Goal: Task Accomplishment & Management: Manage account settings

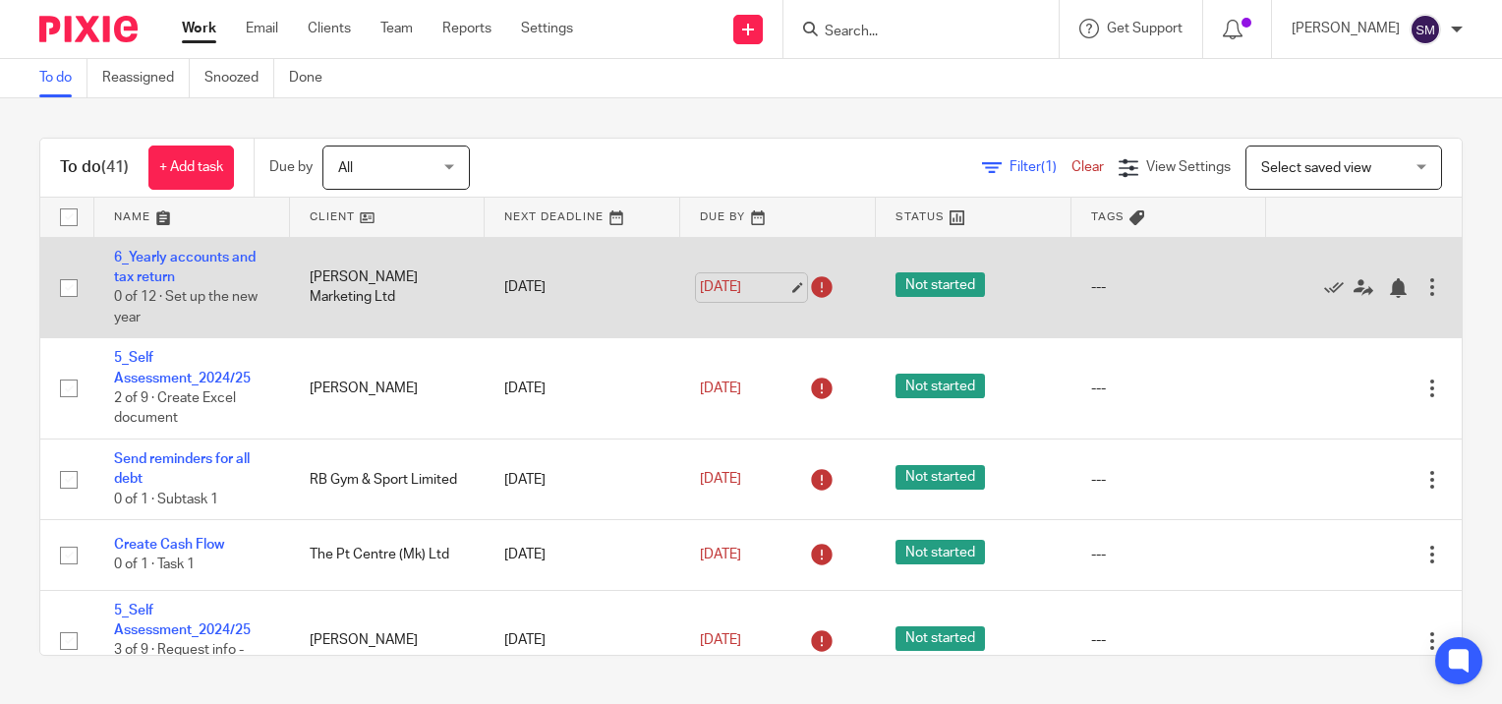
click at [770, 285] on link "8 Oct 2025" at bounding box center [744, 287] width 88 height 21
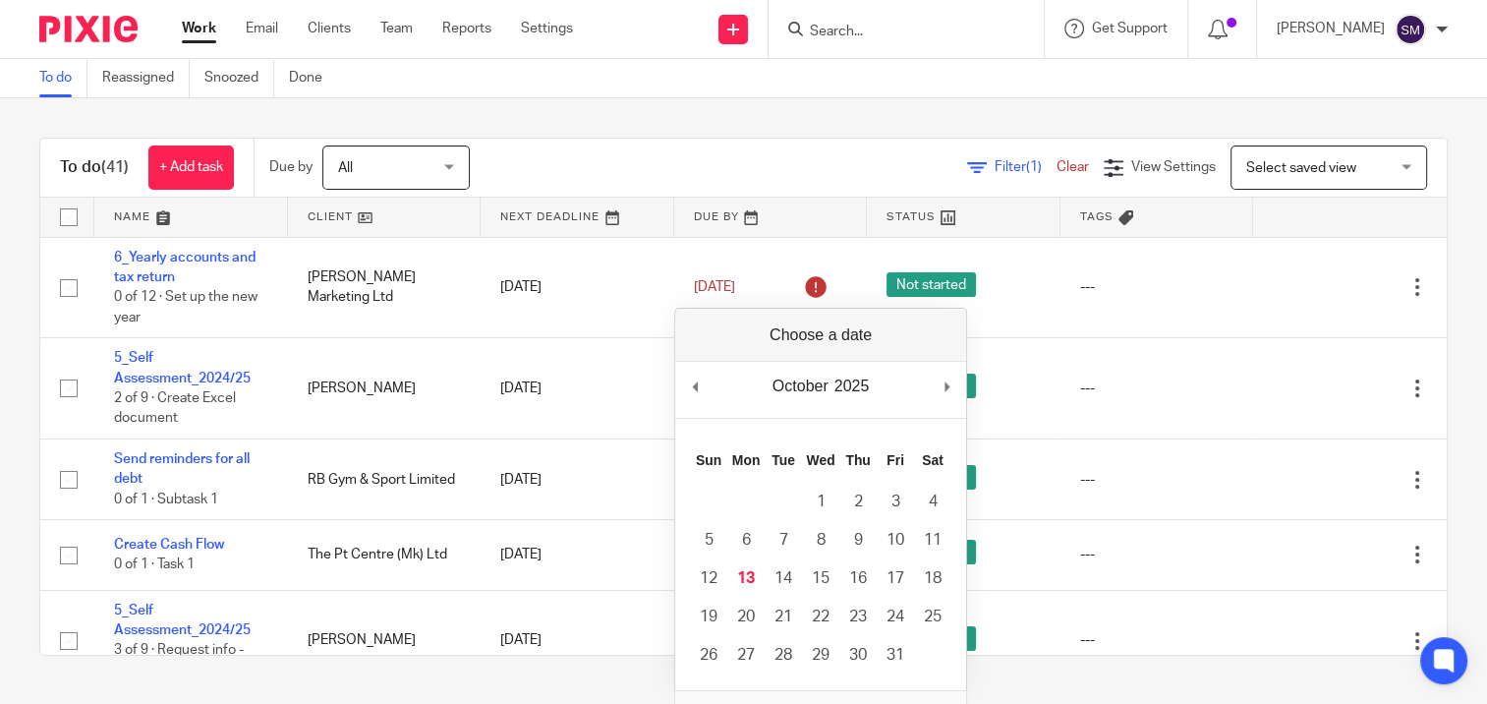
click at [586, 101] on div "To do (41) + Add task Due by All All Today Tomorrow This week Next week This mo…" at bounding box center [743, 396] width 1487 height 597
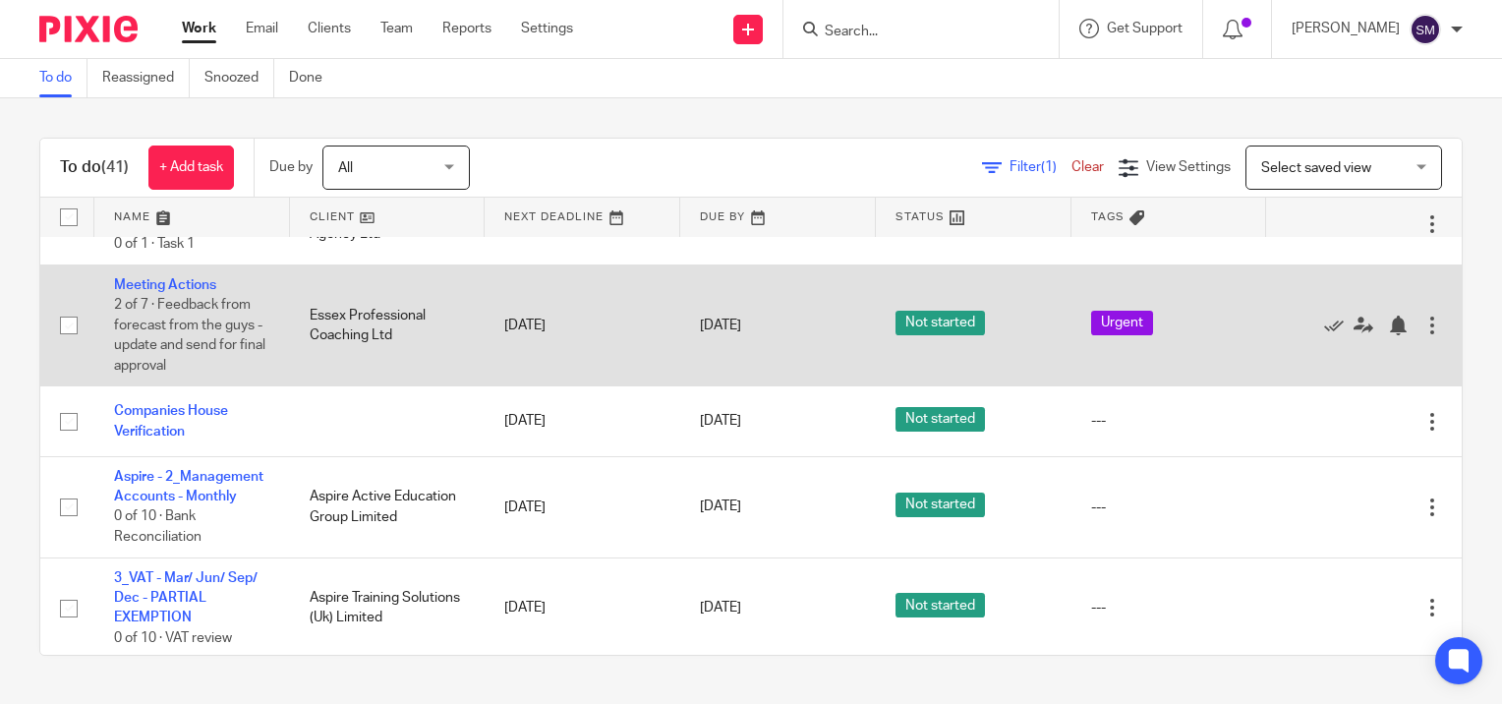
scroll to position [1966, 0]
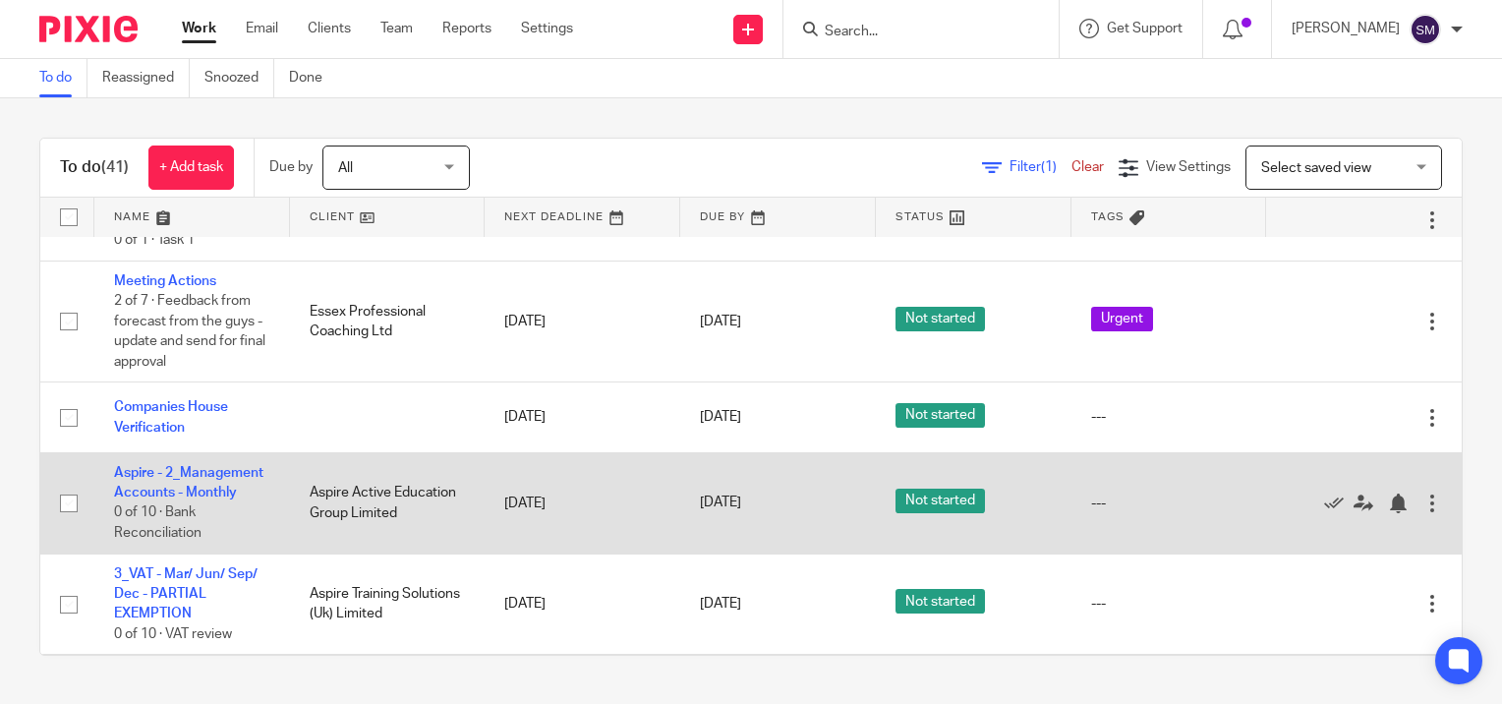
click at [1422, 507] on div at bounding box center [1432, 503] width 20 height 20
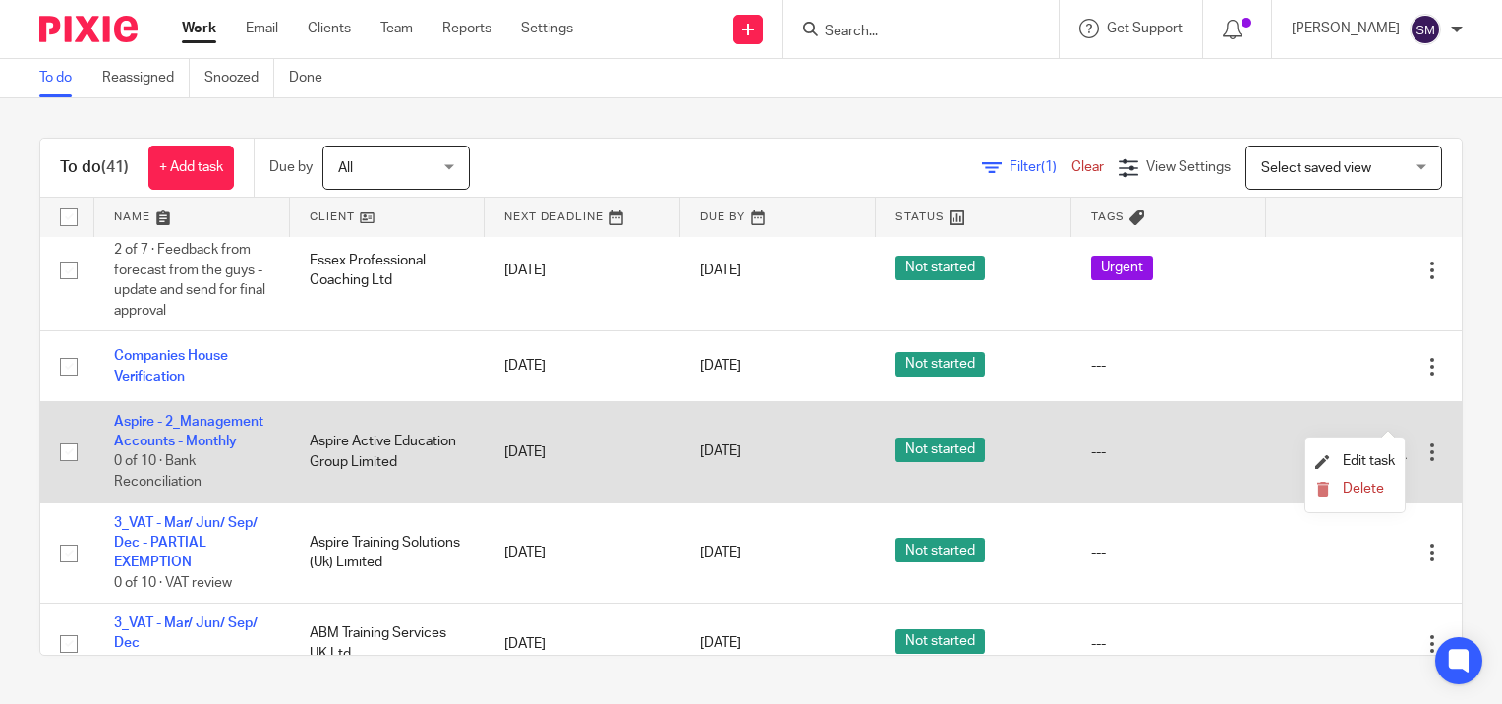
scroll to position [2064, 0]
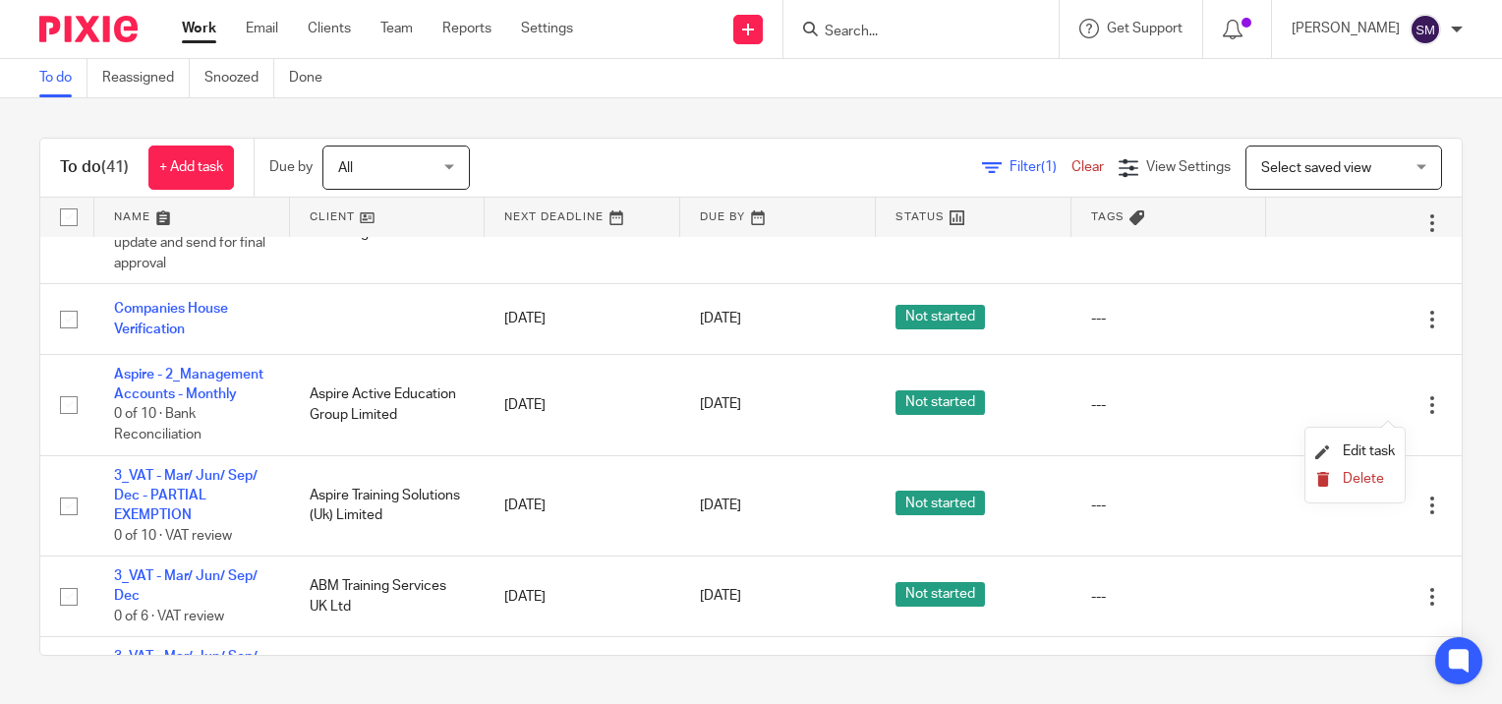
click at [1369, 487] on button "Delete" at bounding box center [1355, 480] width 80 height 16
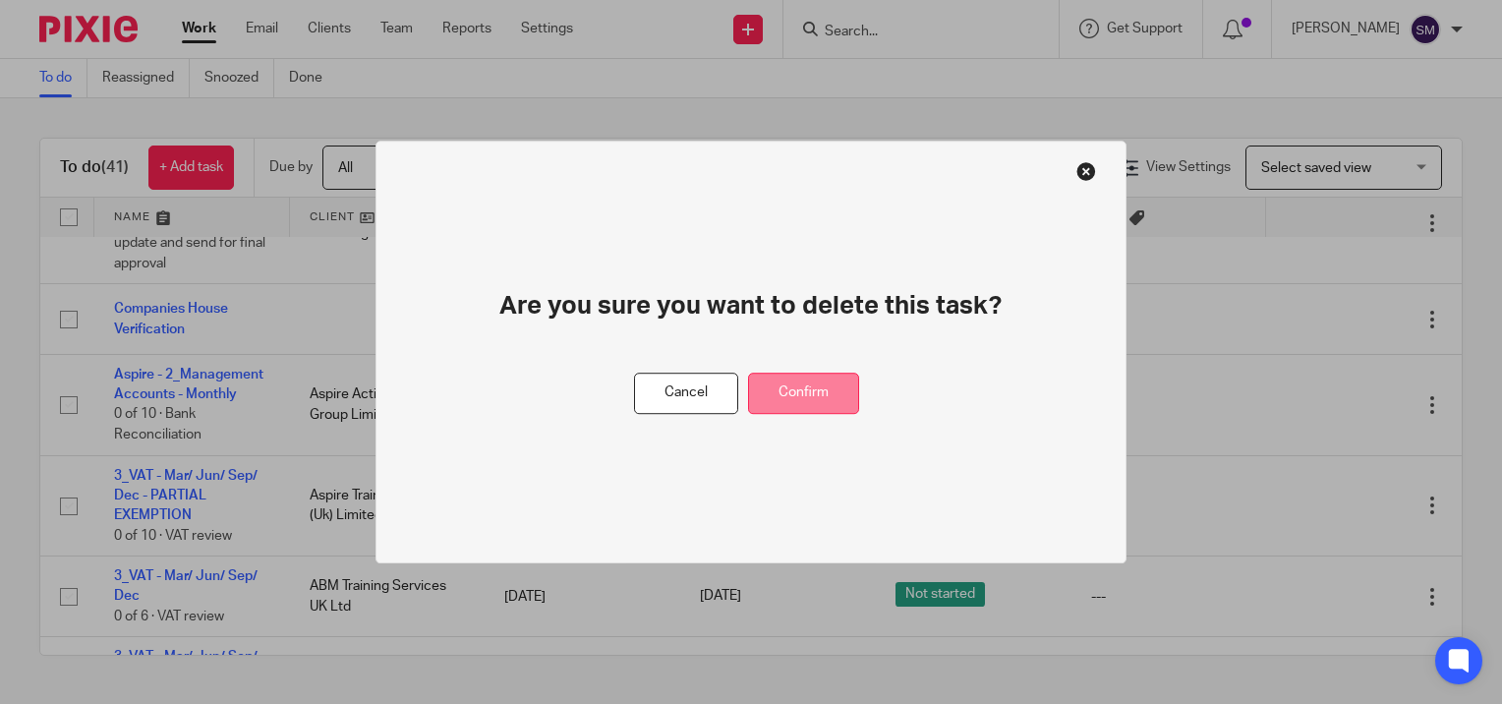
click at [842, 393] on button "Confirm" at bounding box center [803, 394] width 111 height 42
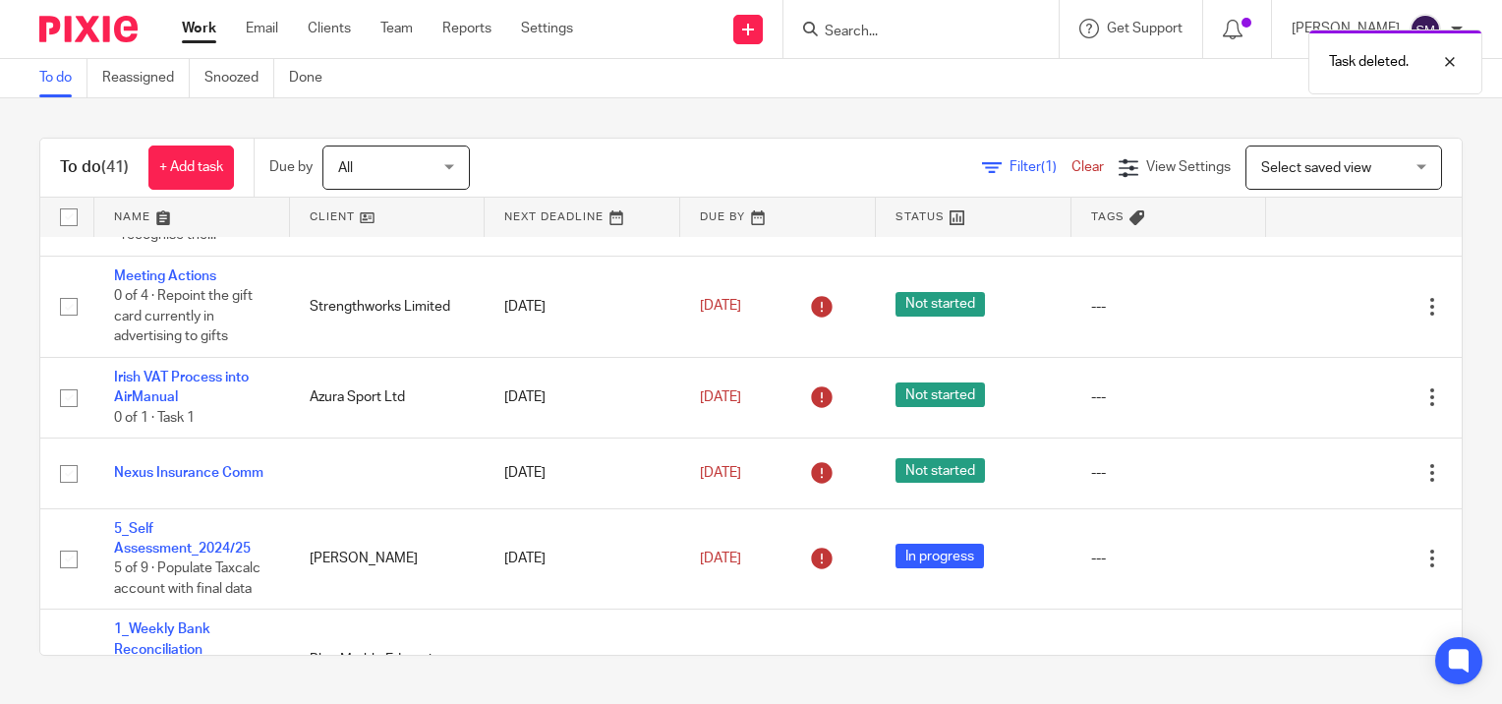
scroll to position [1081, 0]
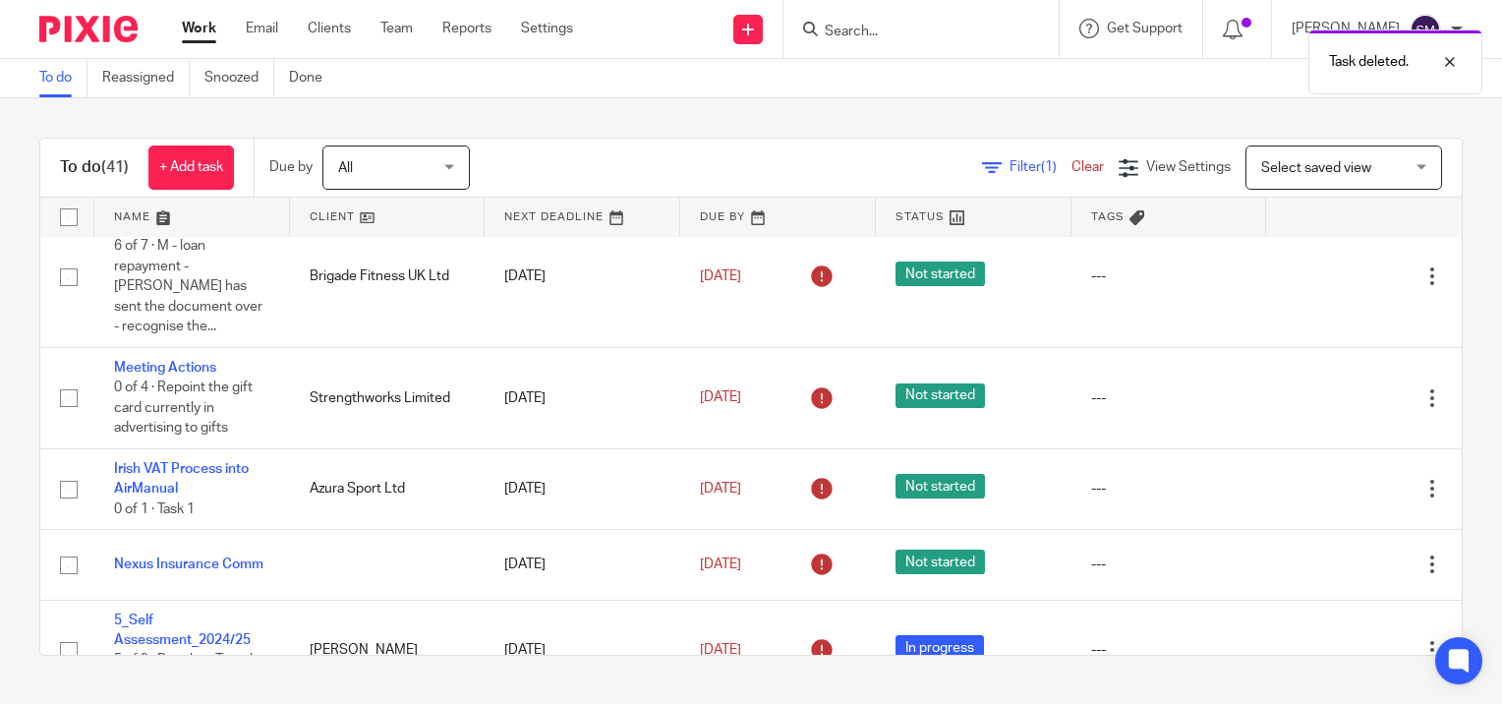
click at [865, 16] on div at bounding box center [921, 29] width 275 height 58
click at [867, 22] on div "Task deleted." at bounding box center [1116, 57] width 731 height 75
click at [871, 24] on div "Task deleted." at bounding box center [1116, 57] width 731 height 75
click at [899, 30] on div "Task deleted." at bounding box center [1116, 57] width 731 height 75
click at [861, 29] on input "Search" at bounding box center [911, 33] width 177 height 18
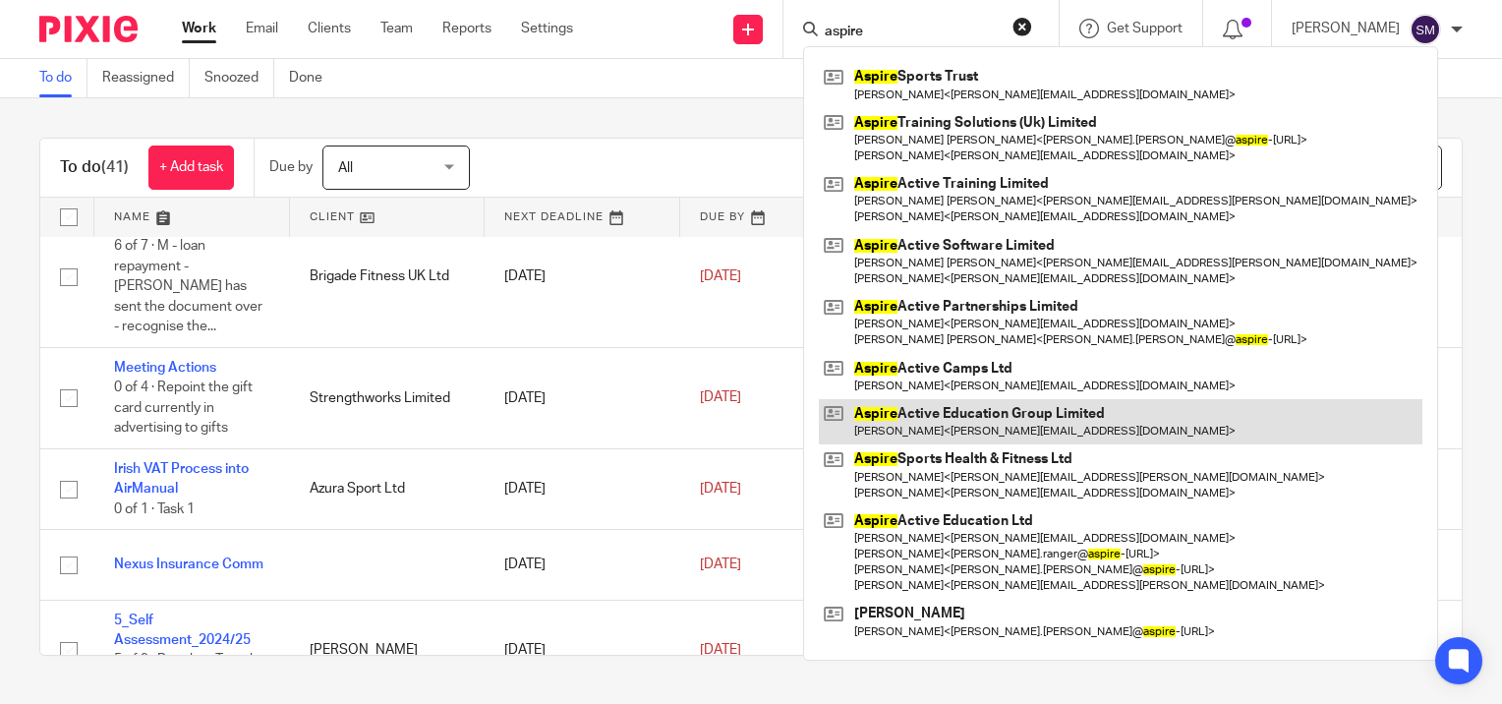
type input "aspire"
click at [932, 419] on link at bounding box center [1121, 421] width 604 height 45
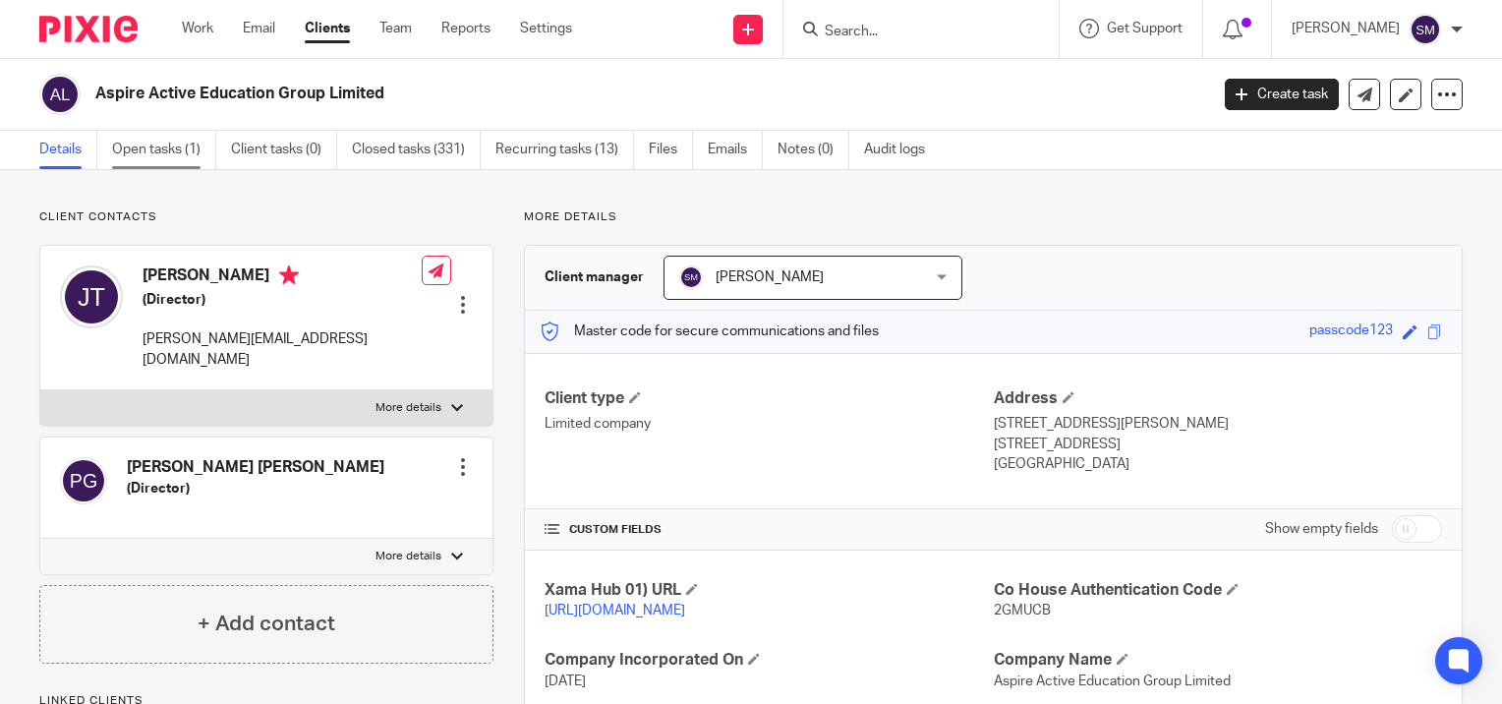
click at [158, 153] on link "Open tasks (1)" at bounding box center [164, 150] width 104 height 38
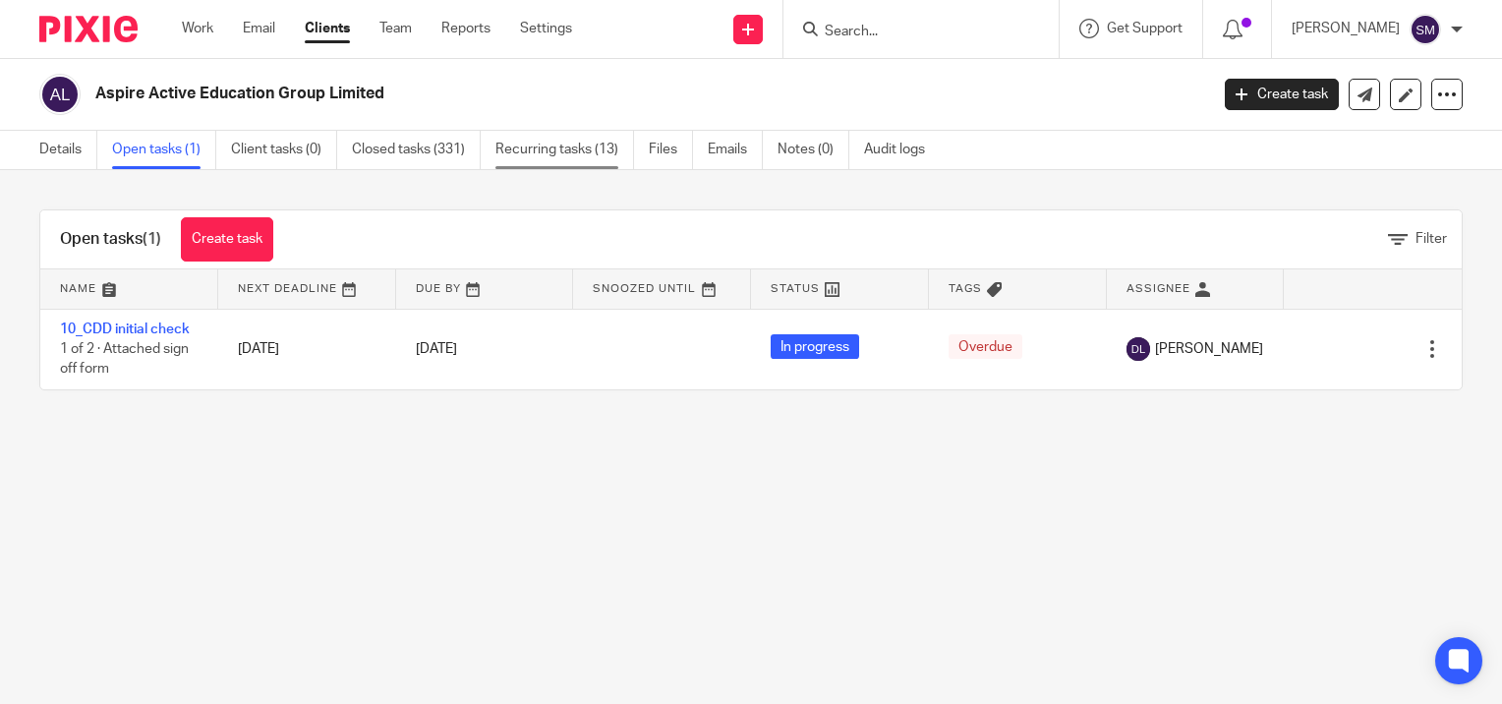
click at [506, 145] on link "Recurring tasks (13)" at bounding box center [564, 150] width 139 height 38
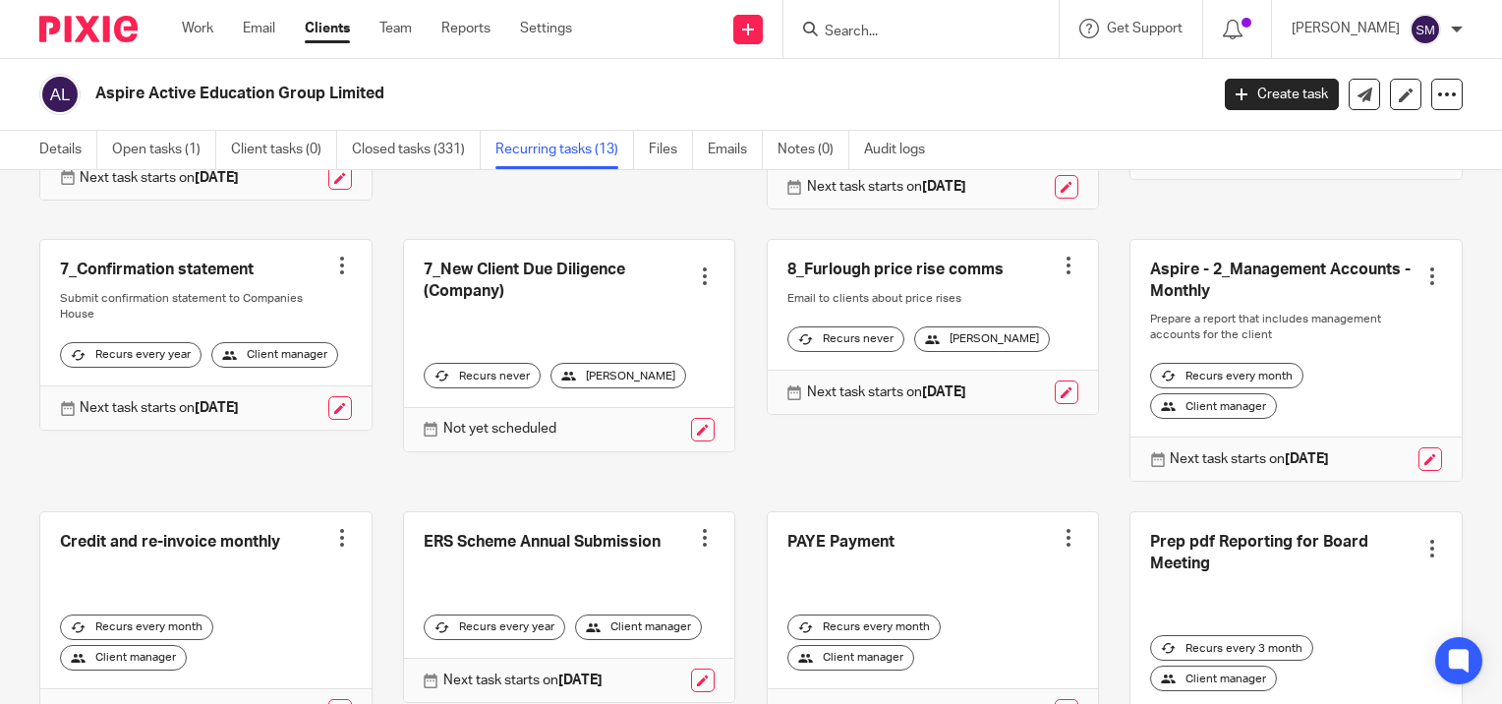
scroll to position [393, 0]
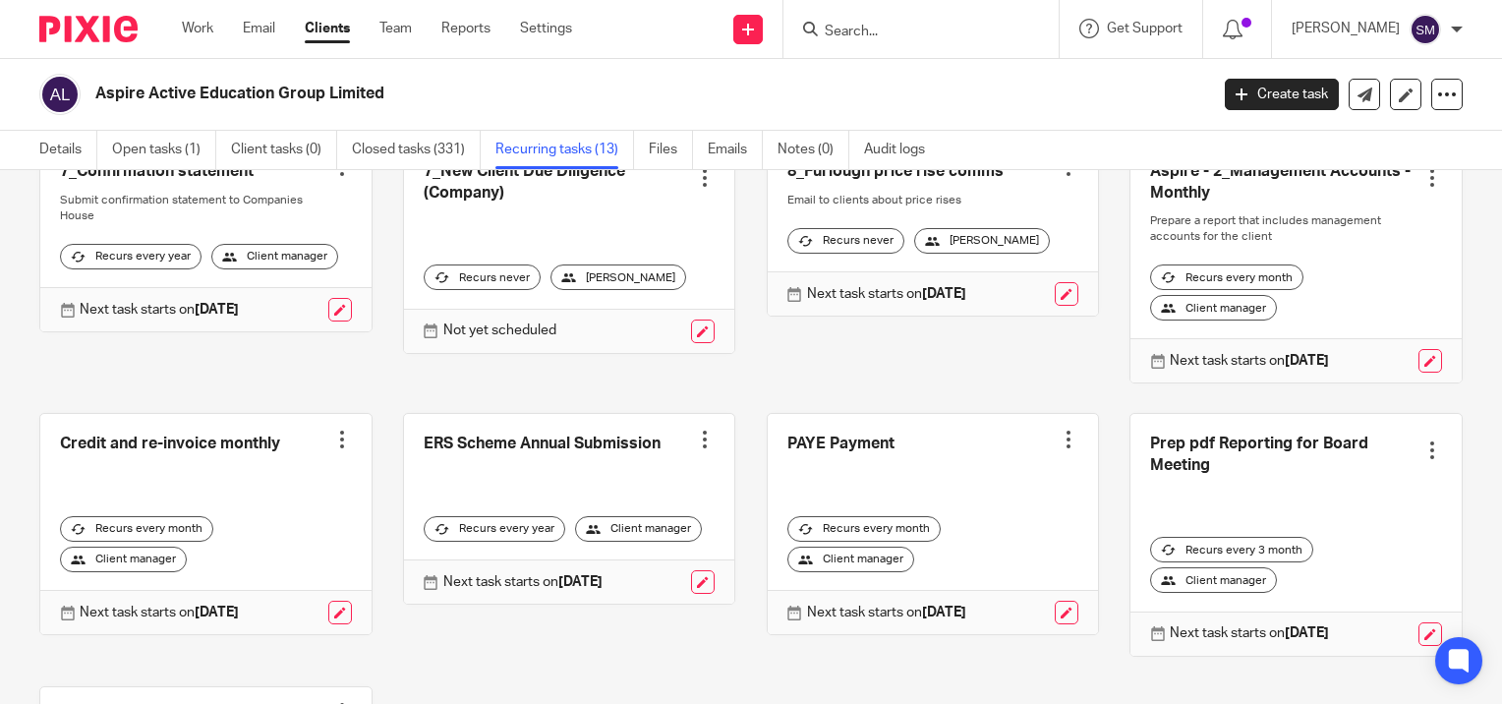
click at [1422, 188] on div at bounding box center [1432, 178] width 20 height 20
click at [1344, 321] on span "Cancel schedule" at bounding box center [1330, 323] width 103 height 14
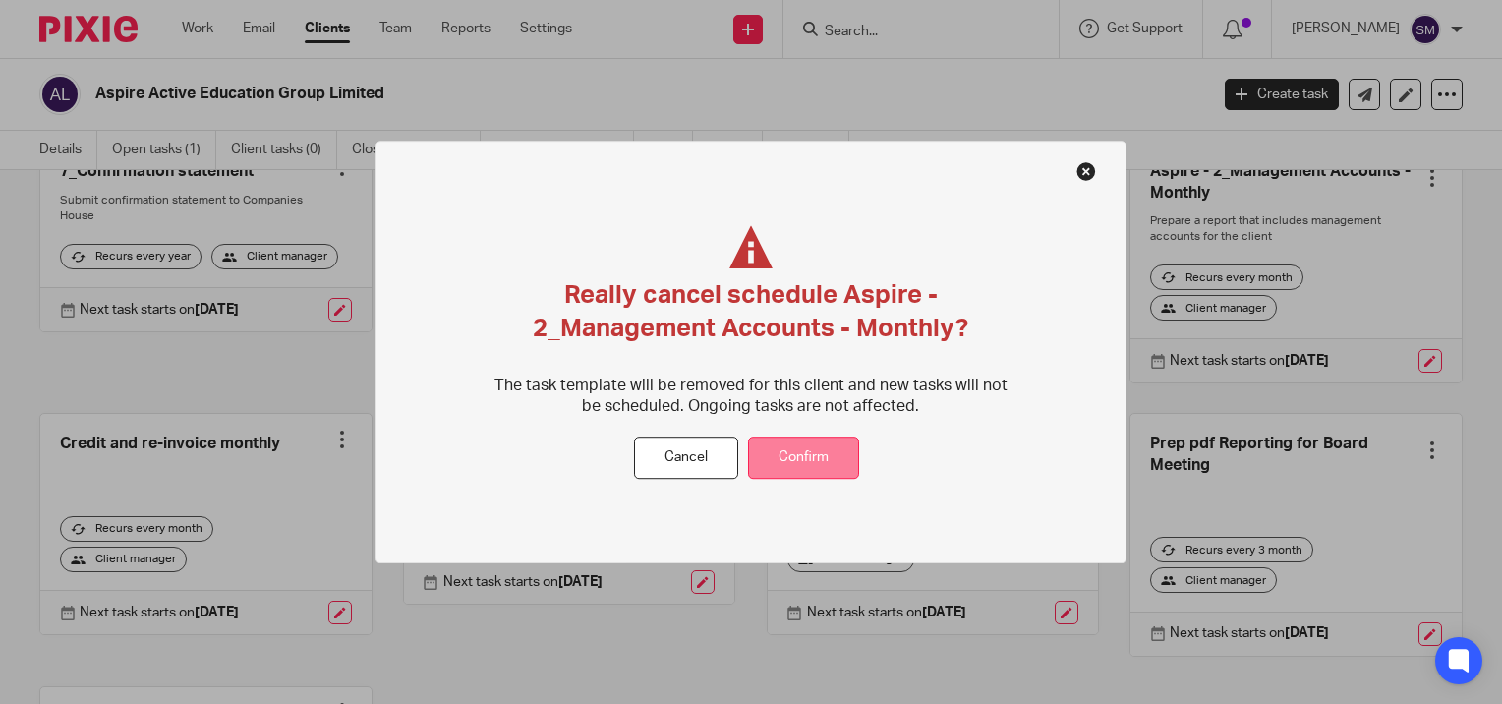
click at [814, 456] on button "Confirm" at bounding box center [803, 458] width 111 height 42
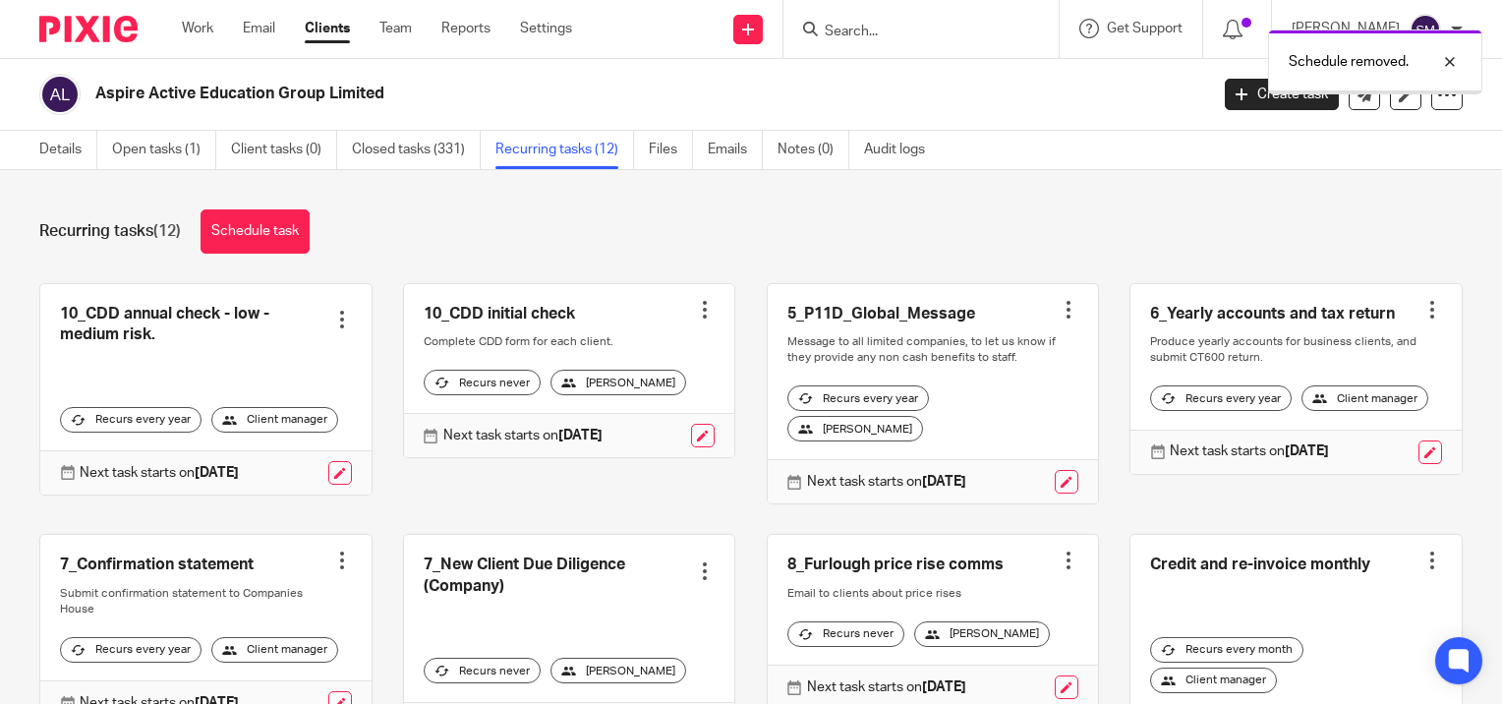
click at [190, 24] on link "Work" at bounding box center [197, 29] width 31 height 20
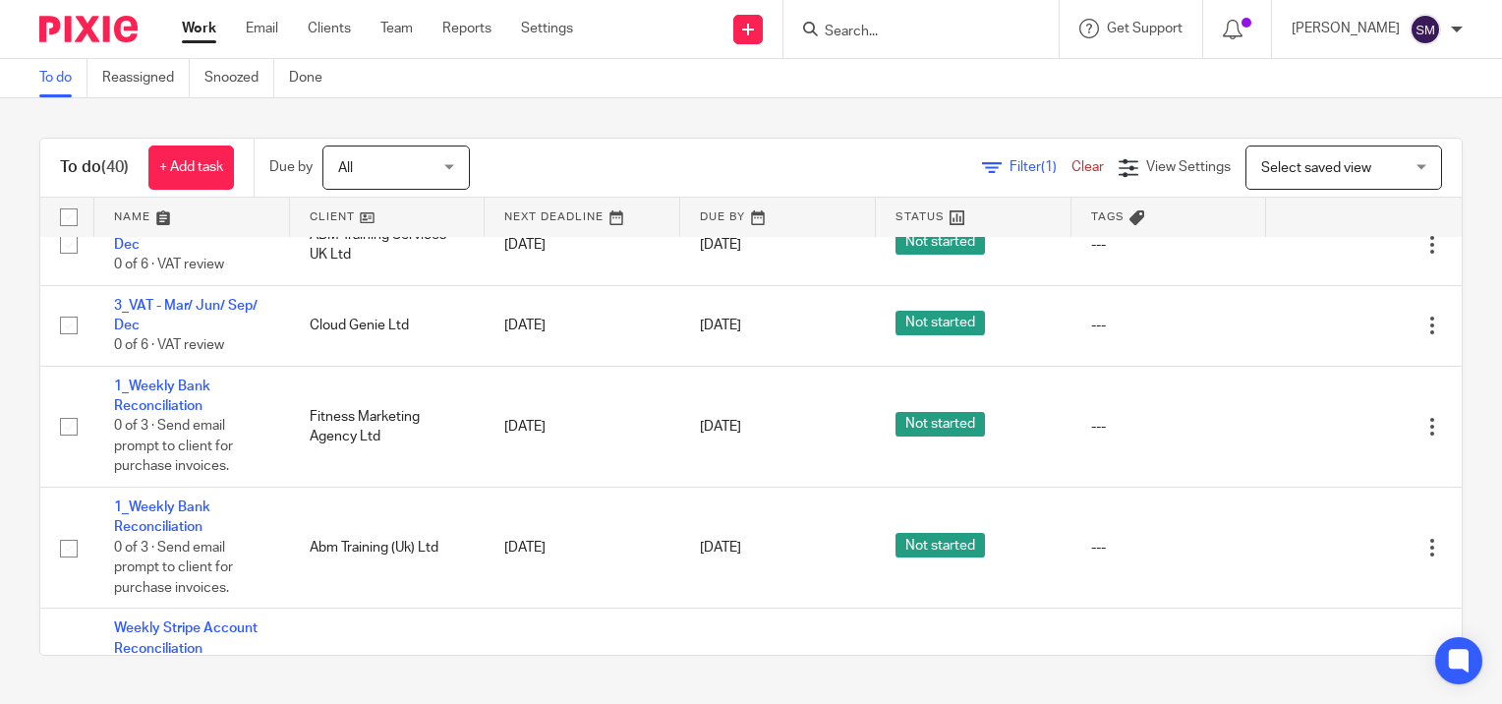
scroll to position [2359, 0]
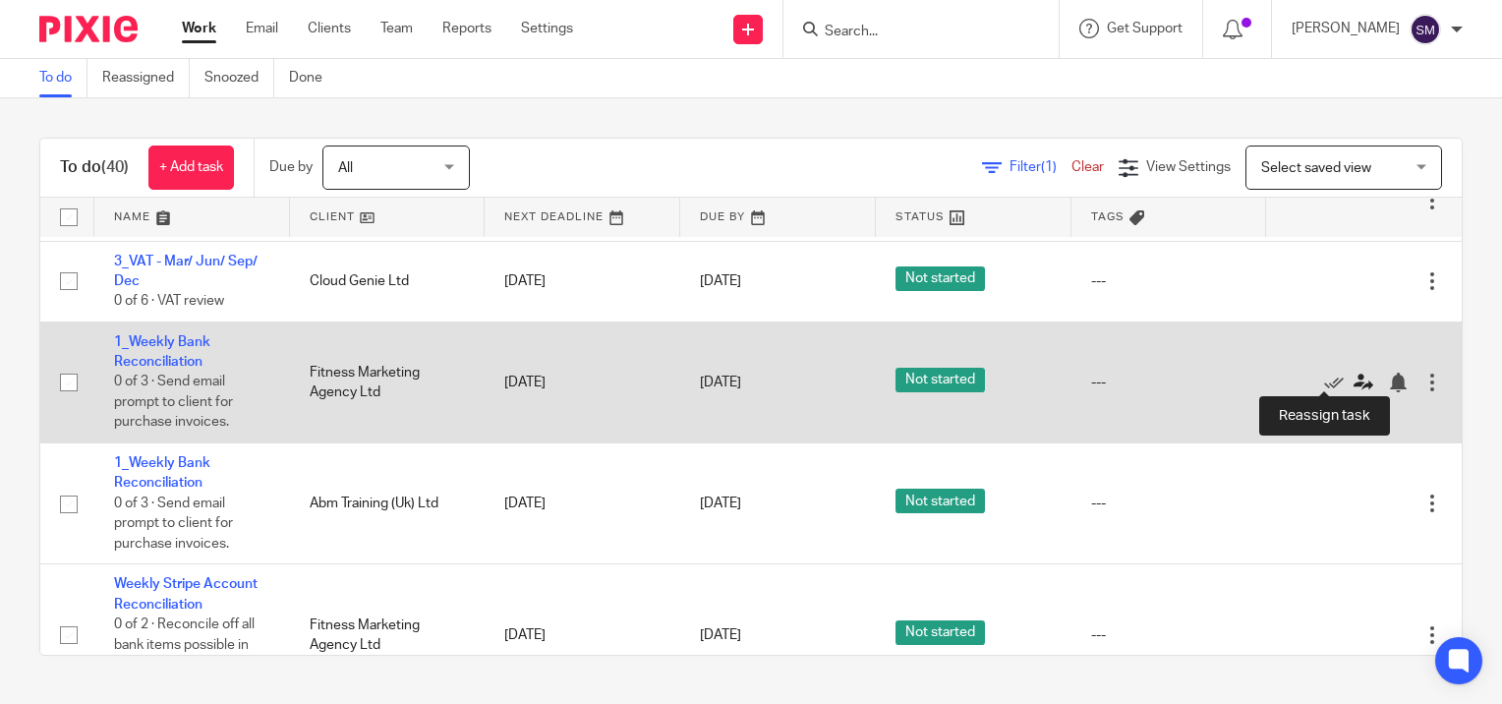
click at [1354, 377] on icon at bounding box center [1364, 383] width 20 height 20
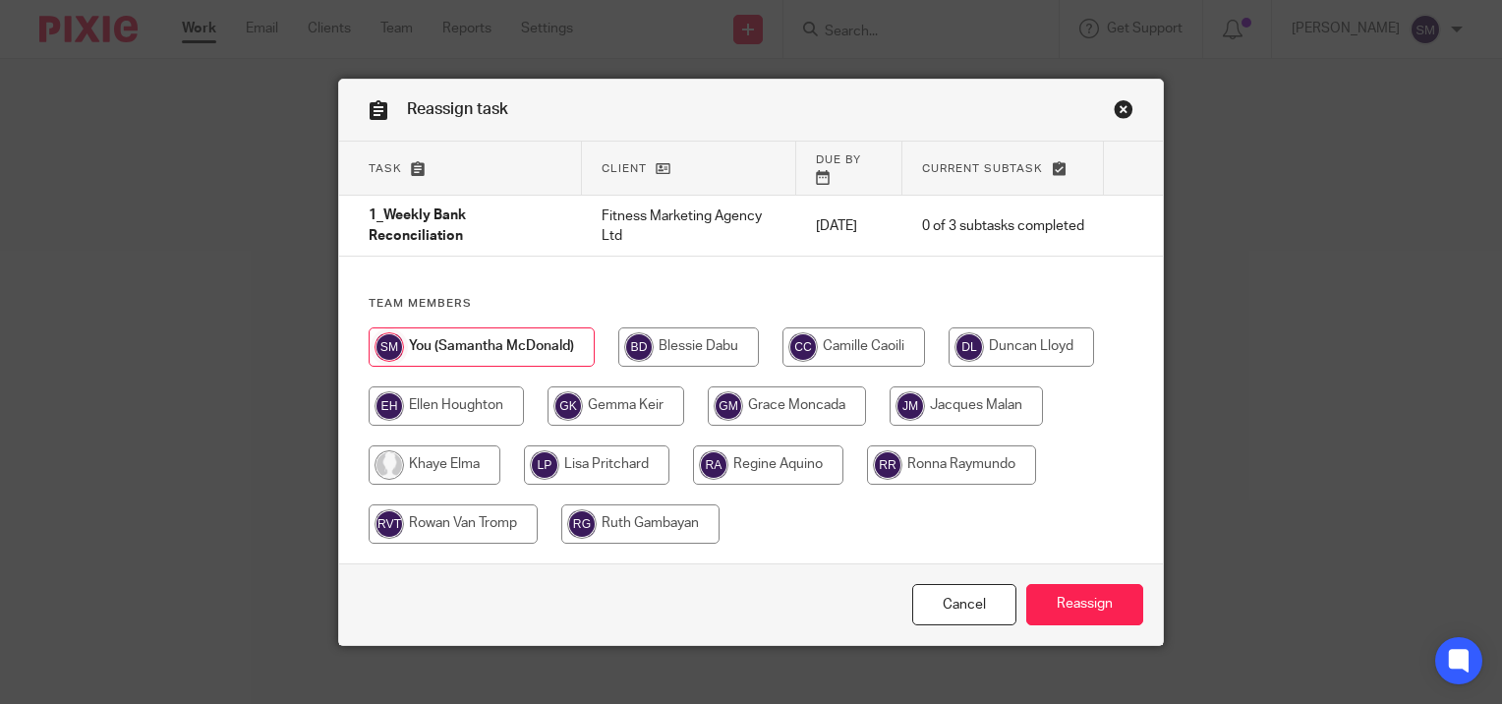
click at [776, 399] on input "radio" at bounding box center [787, 405] width 158 height 39
radio input "true"
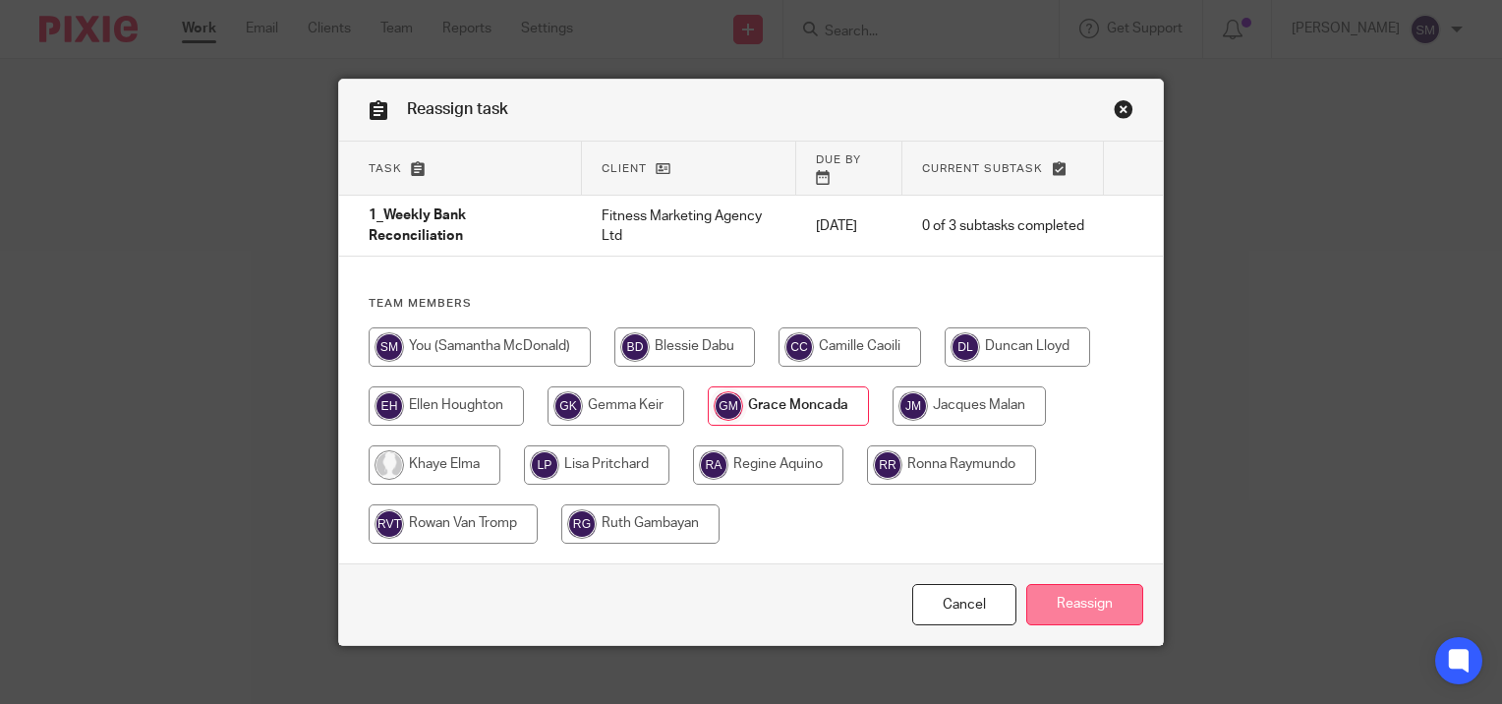
click at [1059, 591] on input "Reassign" at bounding box center [1084, 605] width 117 height 42
